Goal: Task Accomplishment & Management: Manage account settings

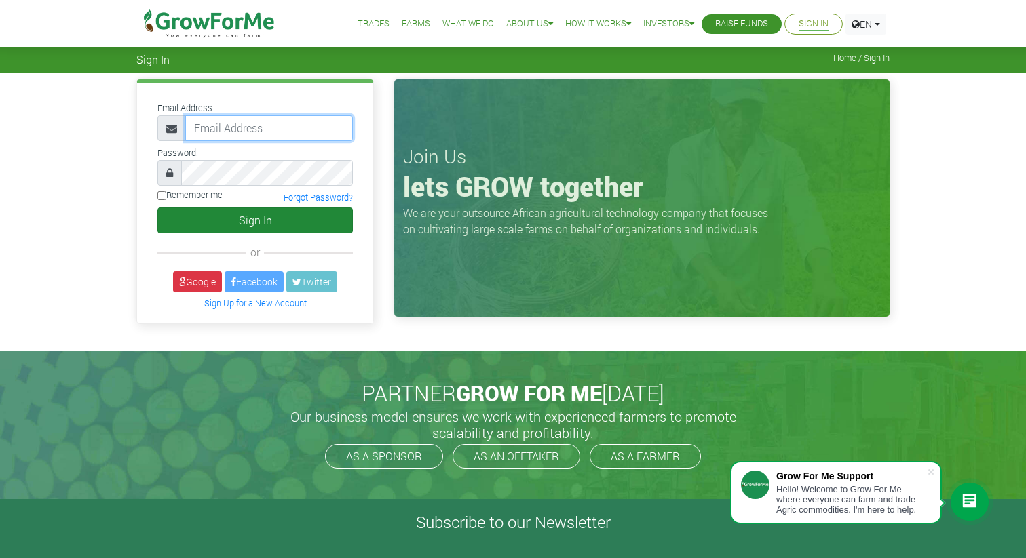
type input "[EMAIL_ADDRESS][DOMAIN_NAME]"
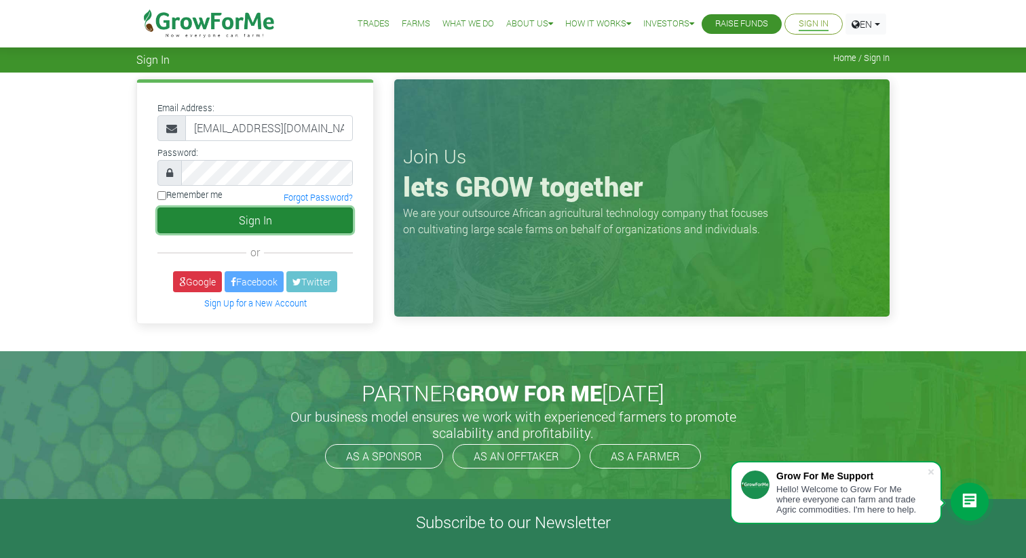
click at [227, 212] on button "Sign In" at bounding box center [254, 221] width 195 height 26
